Goal: Information Seeking & Learning: Learn about a topic

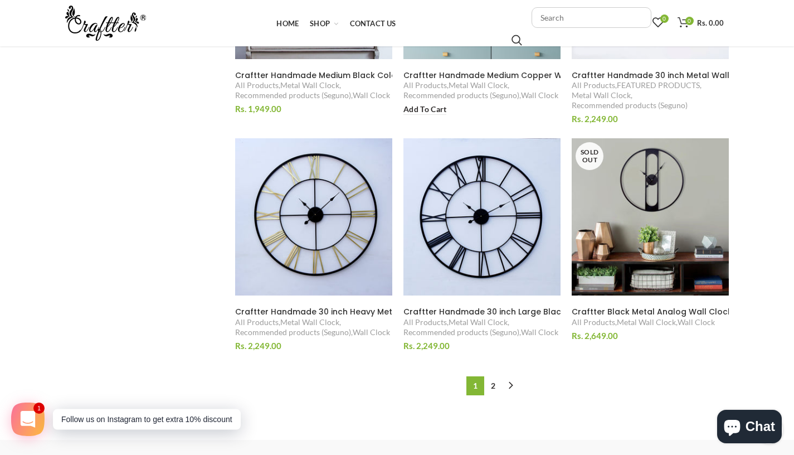
scroll to position [1166, 0]
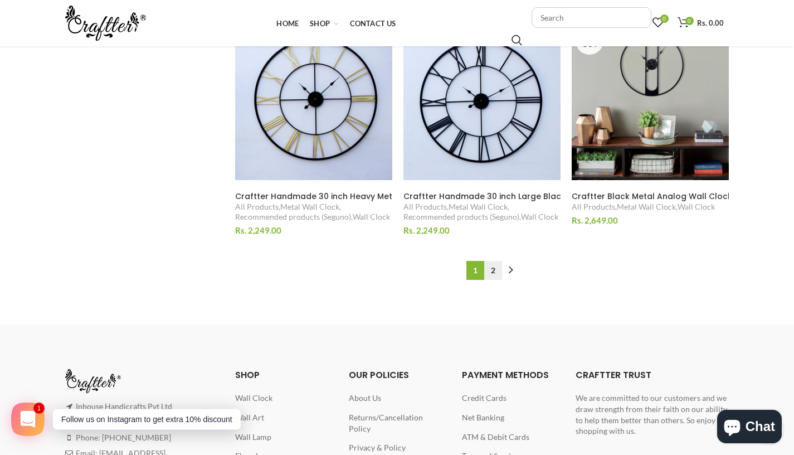
click at [496, 272] on link "2" at bounding box center [493, 270] width 18 height 19
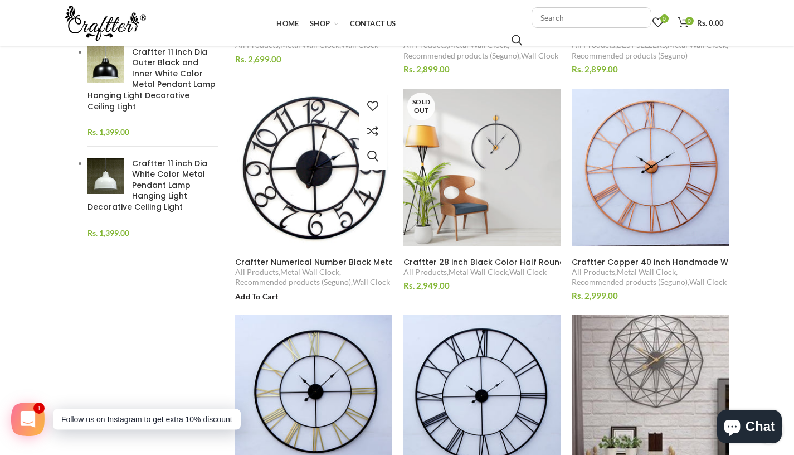
scroll to position [385, 0]
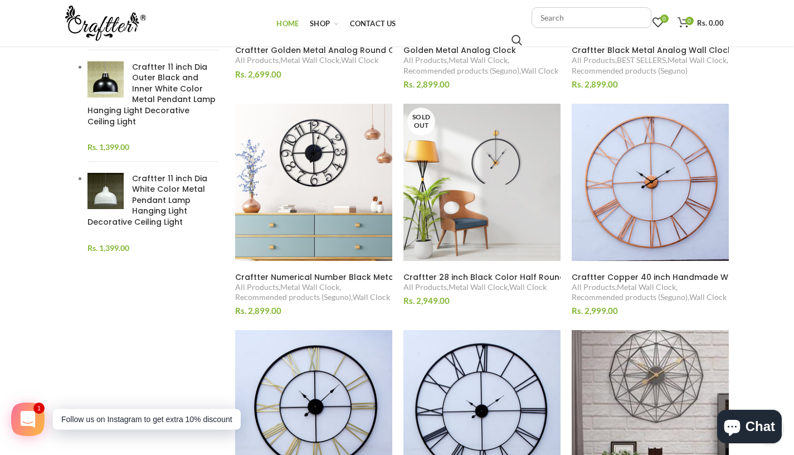
click at [283, 26] on span "Home" at bounding box center [287, 23] width 22 height 9
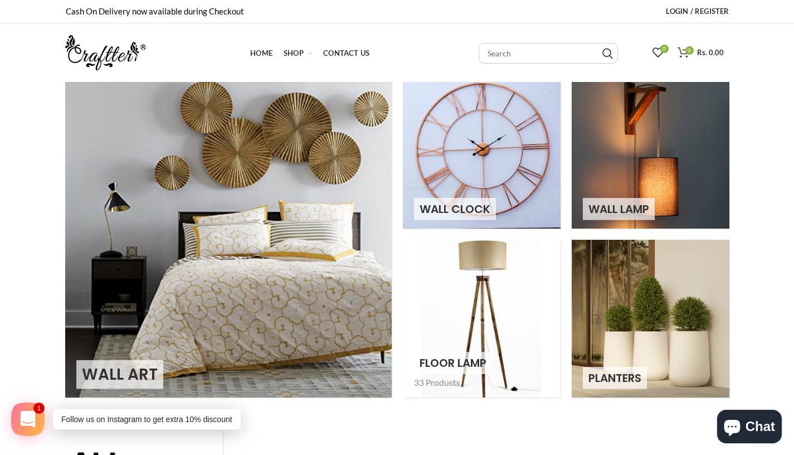
click at [502, 340] on link at bounding box center [482, 319] width 158 height 158
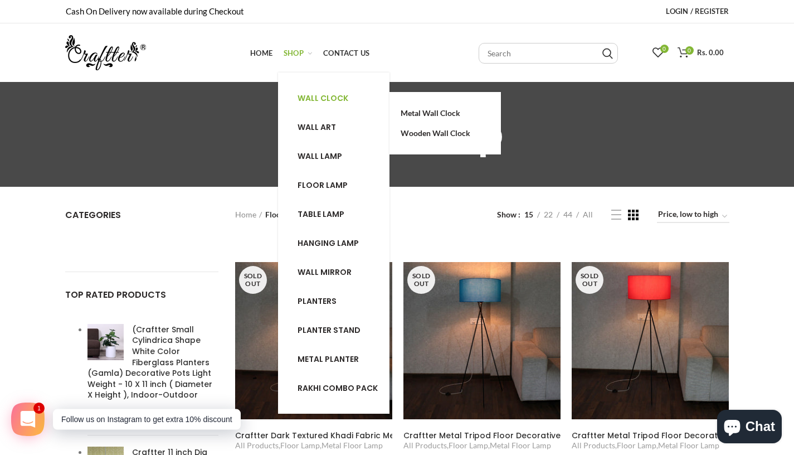
click at [311, 100] on span "Wall clock" at bounding box center [323, 97] width 51 height 11
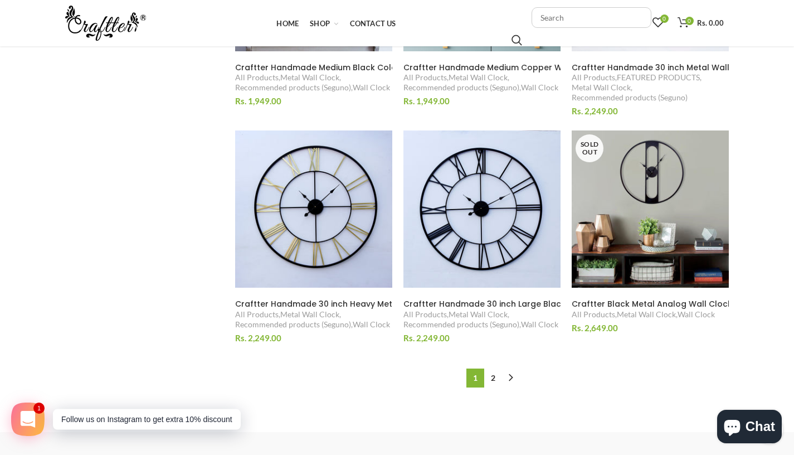
scroll to position [1078, 0]
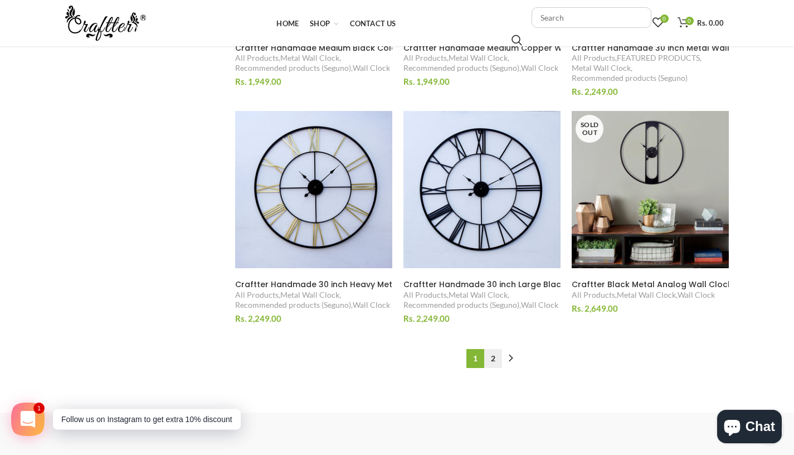
click at [496, 359] on link "2" at bounding box center [493, 358] width 18 height 19
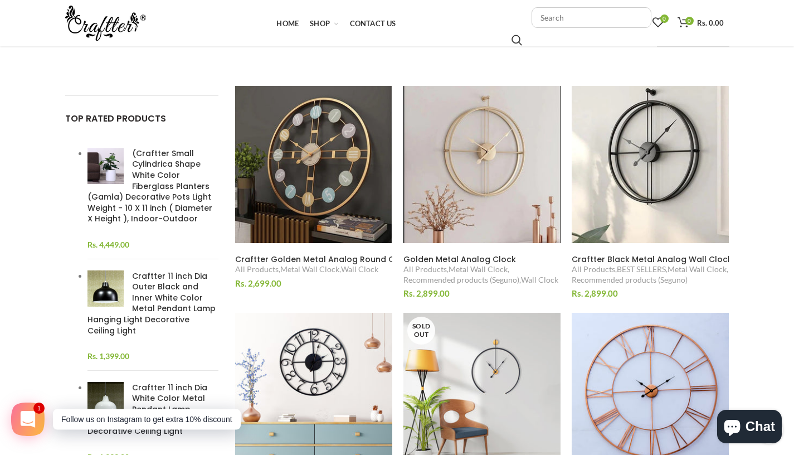
scroll to position [179, 0]
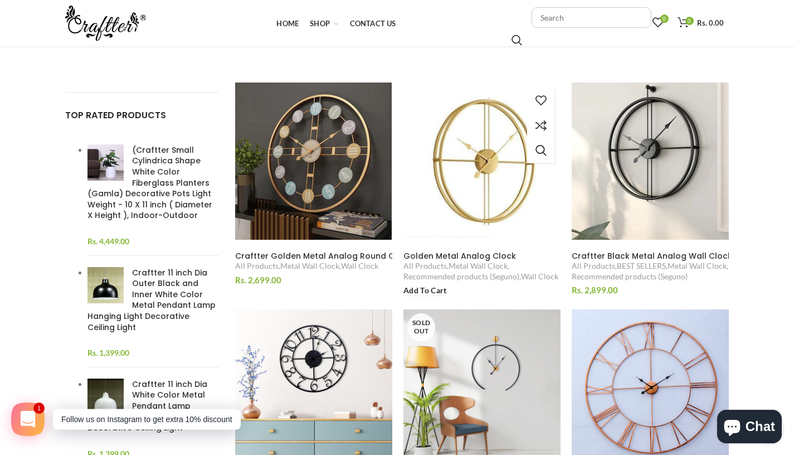
click at [486, 203] on img at bounding box center [482, 161] width 172 height 172
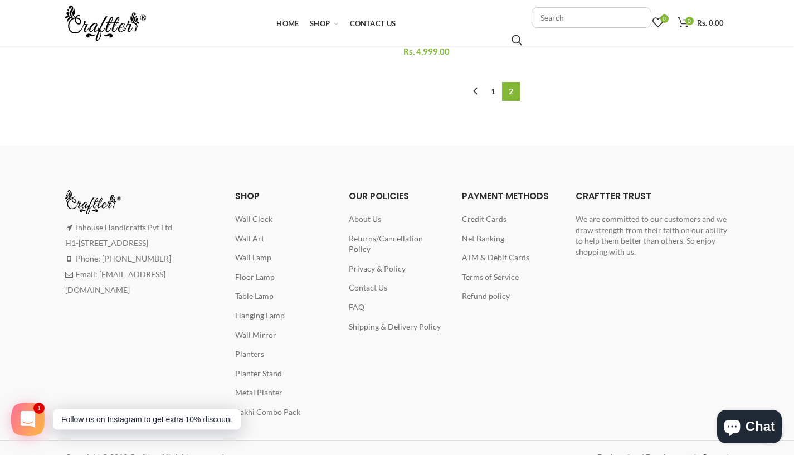
scroll to position [1343, 0]
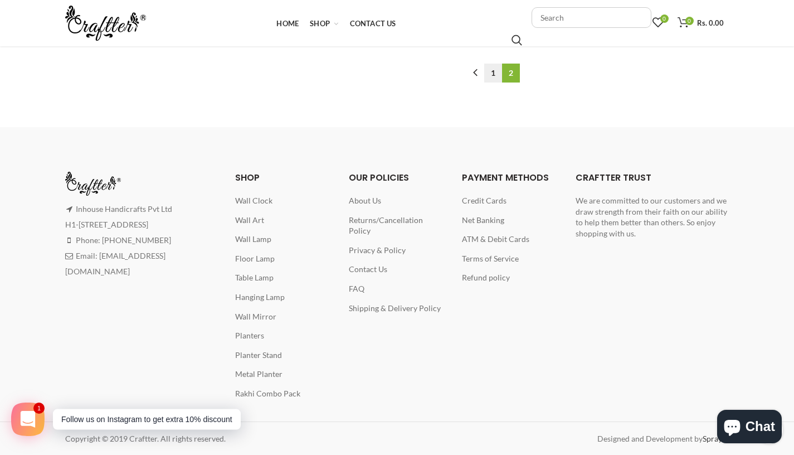
click at [493, 77] on link "1" at bounding box center [493, 73] width 18 height 19
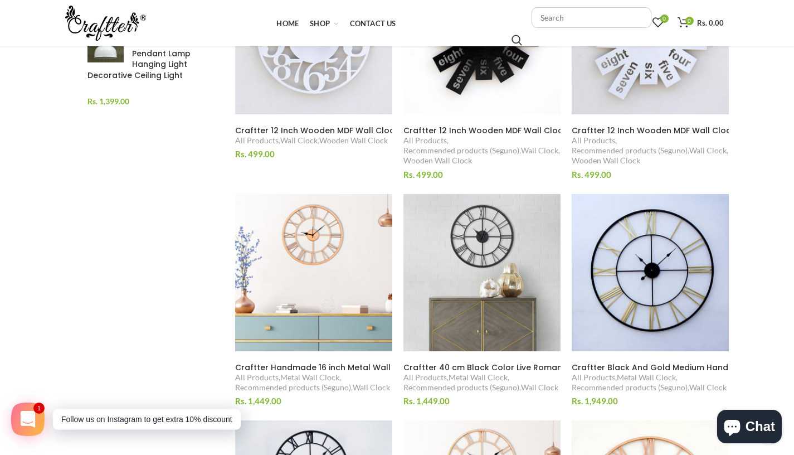
scroll to position [201, 0]
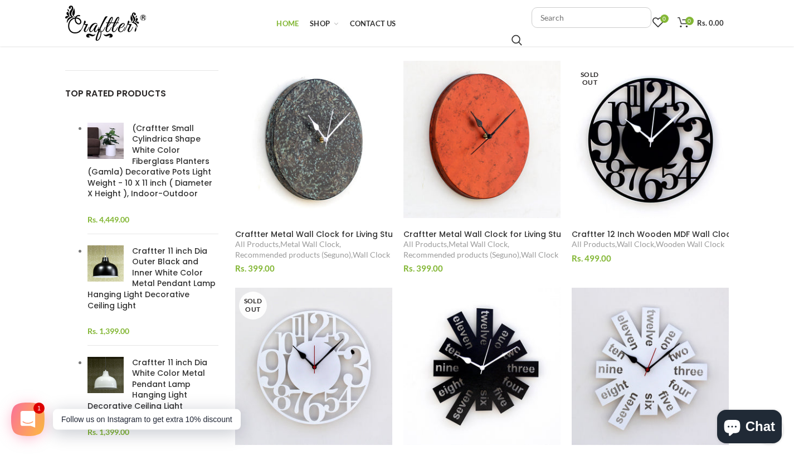
click at [289, 26] on span "Home" at bounding box center [287, 23] width 22 height 9
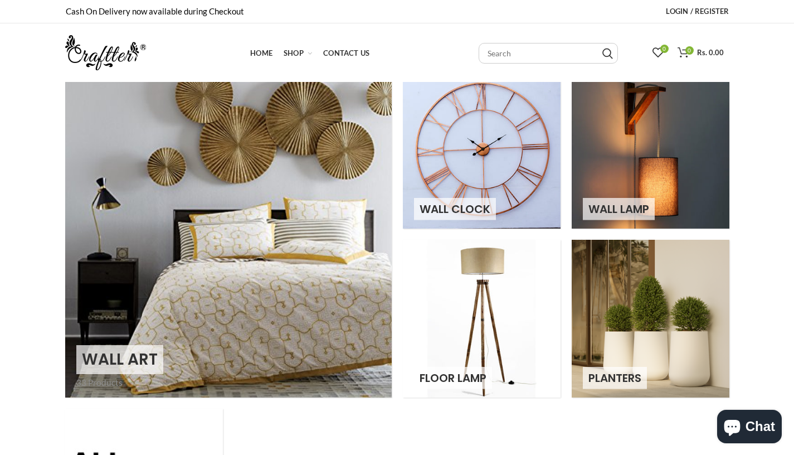
click at [248, 153] on link at bounding box center [228, 234] width 327 height 327
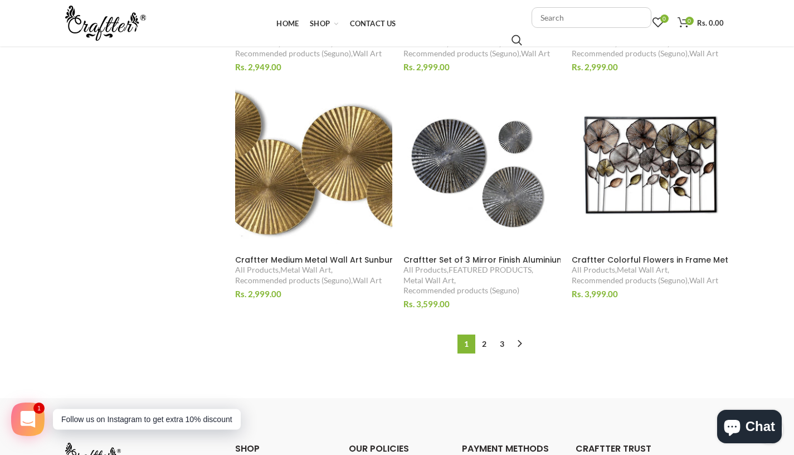
scroll to position [1104, 0]
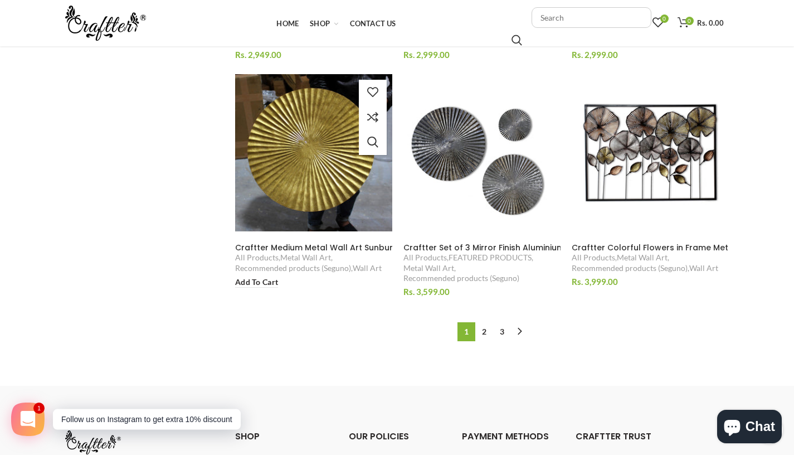
click at [295, 210] on img at bounding box center [314, 153] width 172 height 172
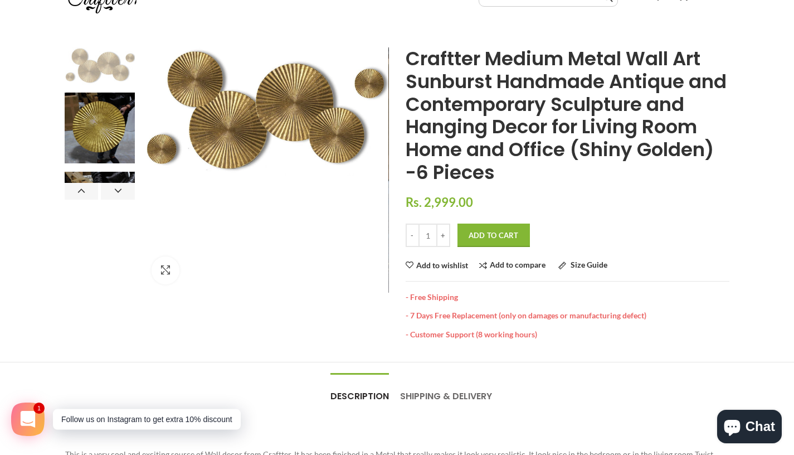
scroll to position [55, 0]
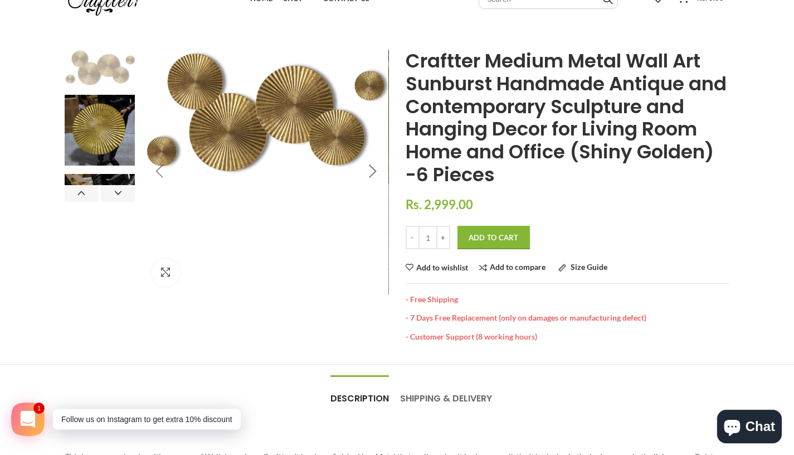
click at [371, 174] on div at bounding box center [372, 172] width 28 height 28
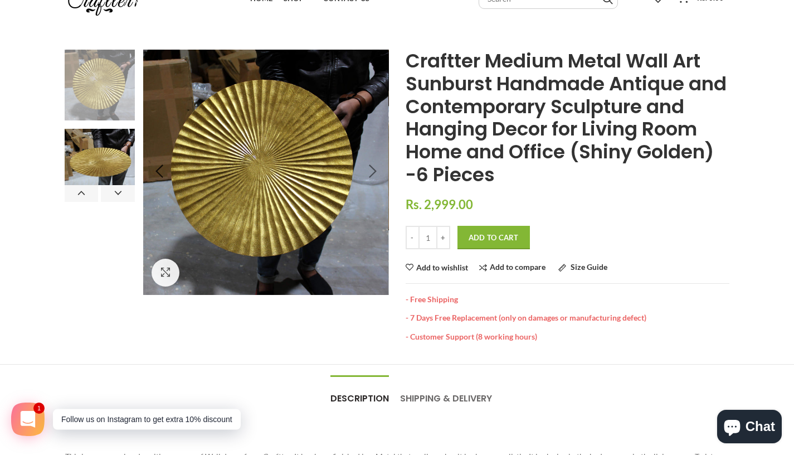
scroll to position [0, 0]
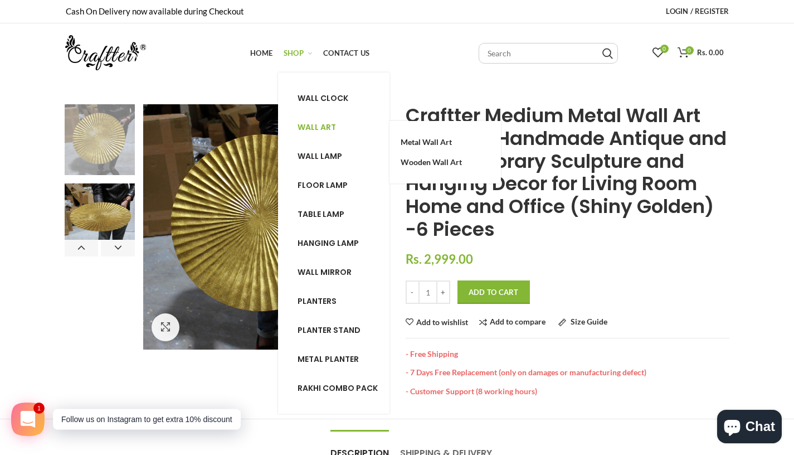
click at [314, 127] on span "Wall art" at bounding box center [317, 126] width 38 height 11
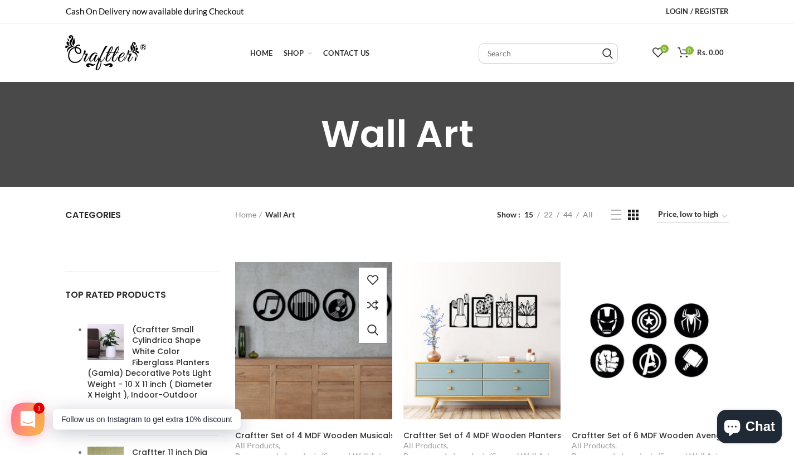
click at [342, 369] on img at bounding box center [314, 341] width 172 height 172
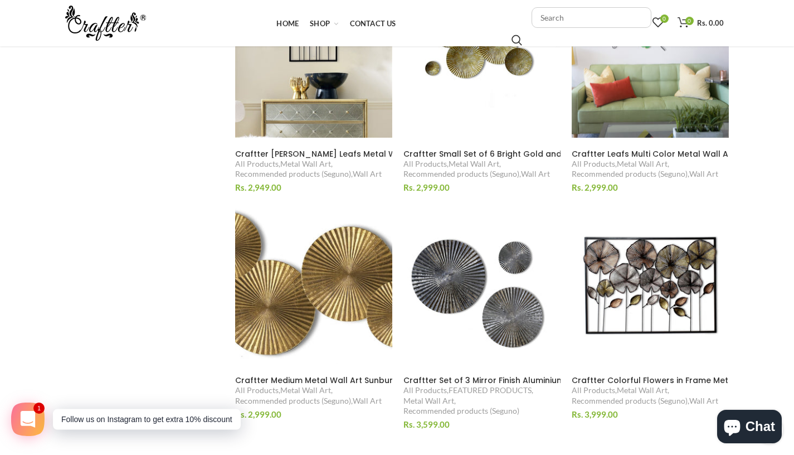
scroll to position [1364, 0]
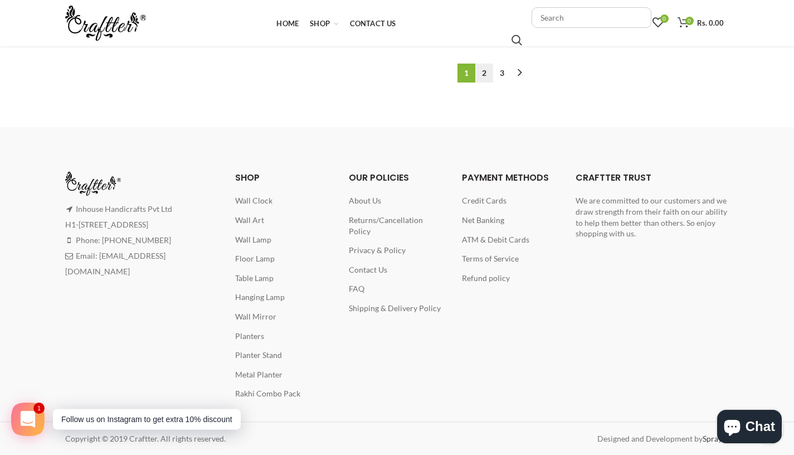
click at [486, 70] on link "2" at bounding box center [484, 73] width 18 height 19
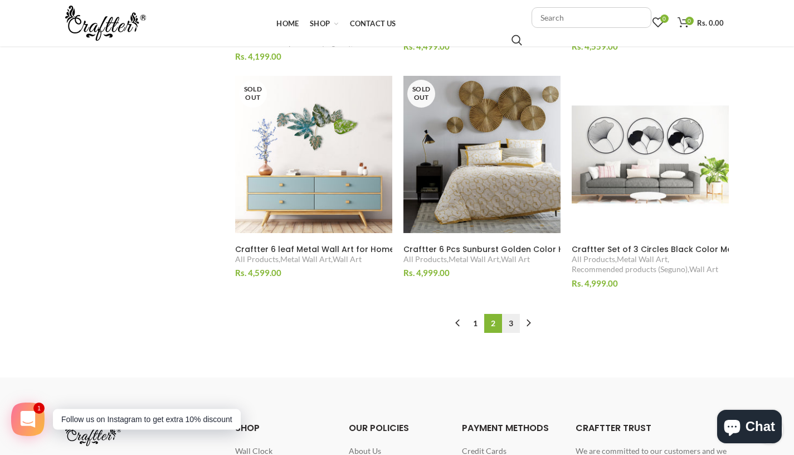
click at [514, 322] on link "3" at bounding box center [511, 323] width 18 height 19
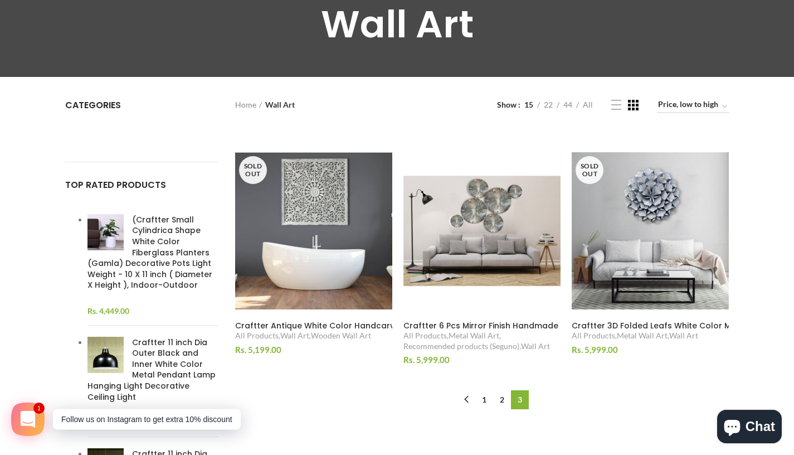
scroll to position [169, 0]
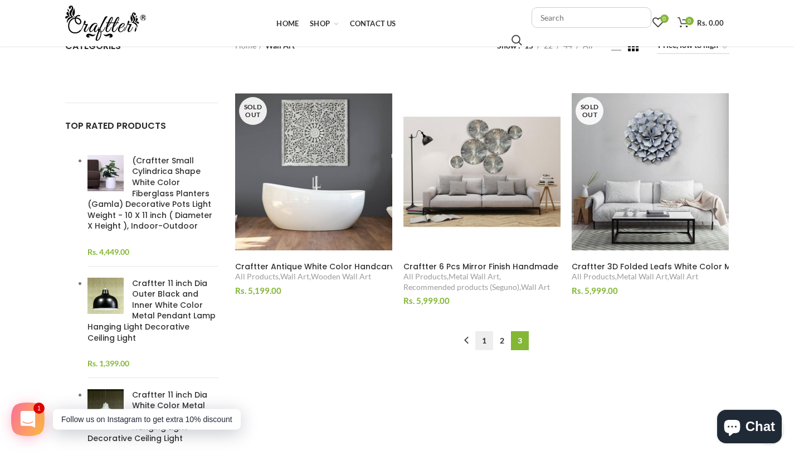
click at [485, 344] on link "1" at bounding box center [484, 340] width 18 height 19
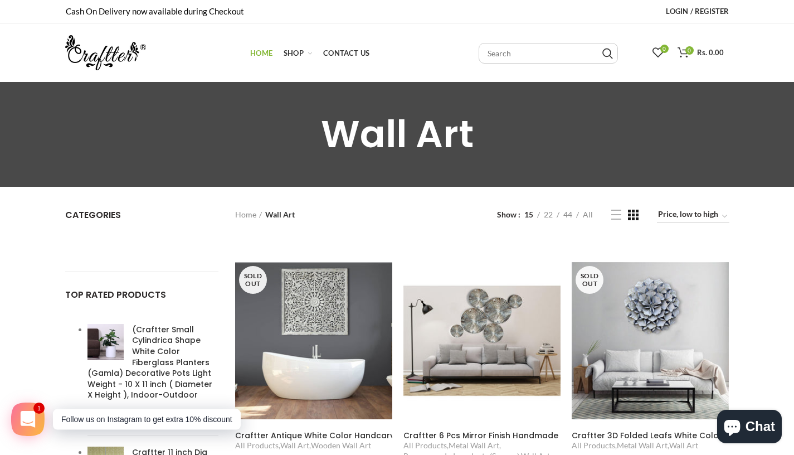
click at [264, 56] on span "Home" at bounding box center [261, 52] width 22 height 9
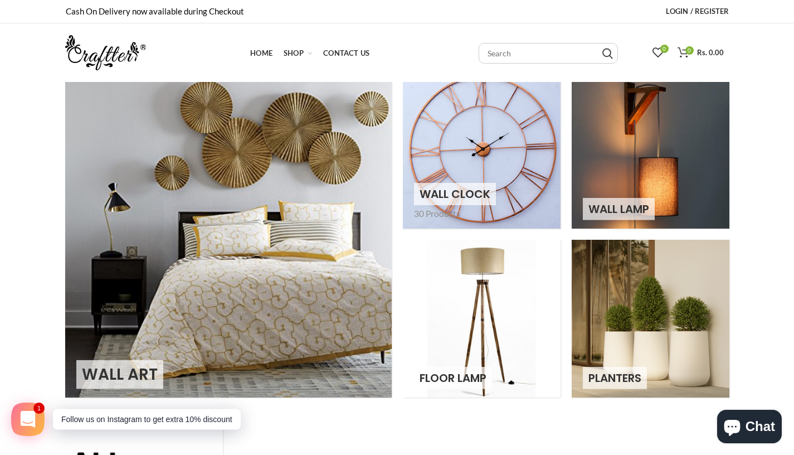
click at [468, 167] on link at bounding box center [482, 150] width 158 height 158
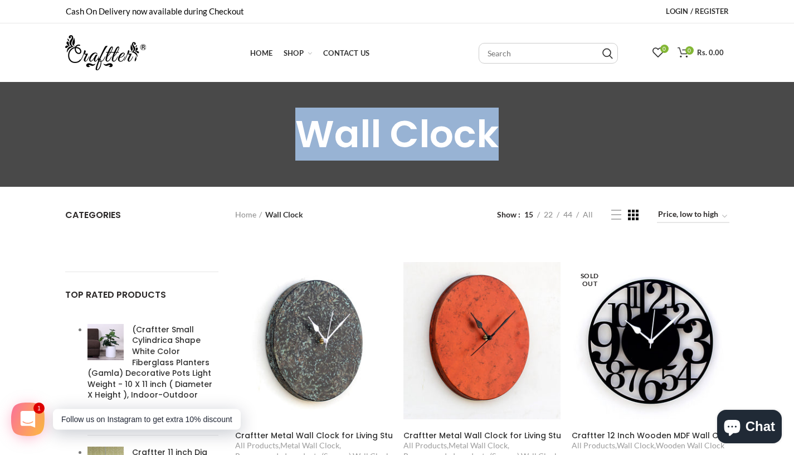
drag, startPoint x: 503, startPoint y: 138, endPoint x: 232, endPoint y: 142, distance: 271.4
click at [232, 142] on div "Wall Clock Wall Clock products products products" at bounding box center [397, 134] width 664 height 38
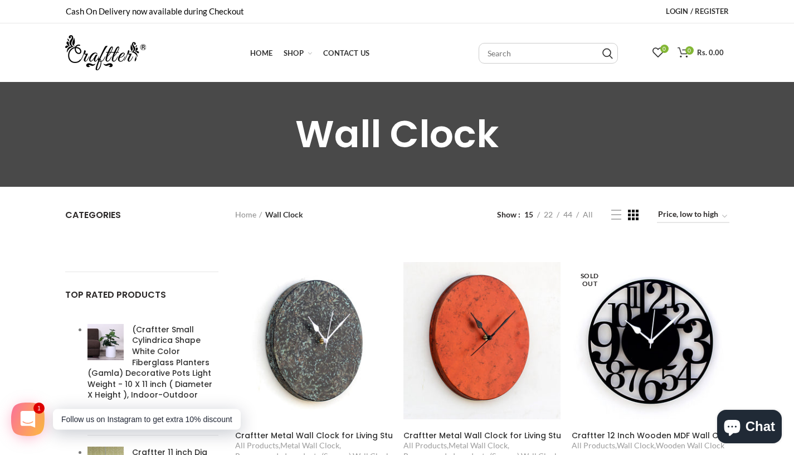
click at [547, 131] on div "Wall Clock Wall Clock products products products" at bounding box center [397, 134] width 664 height 38
